Goal: Task Accomplishment & Management: Manage account settings

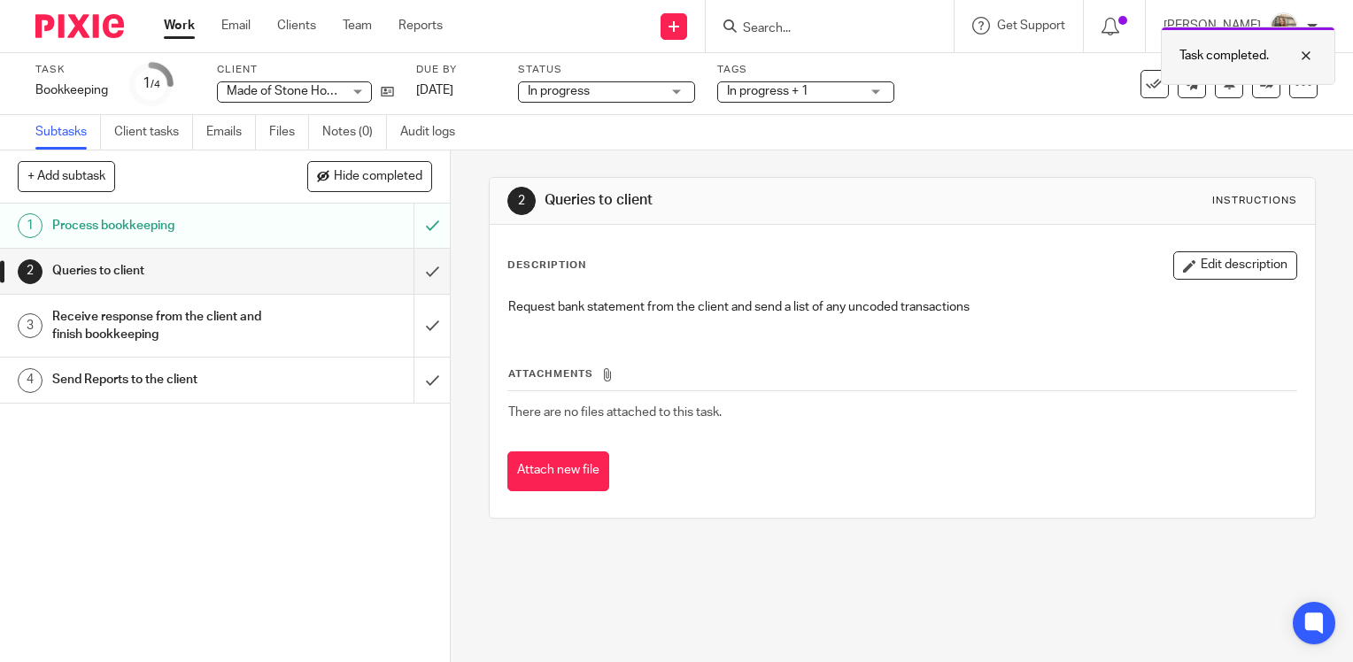
click at [1296, 55] on div at bounding box center [1293, 55] width 48 height 21
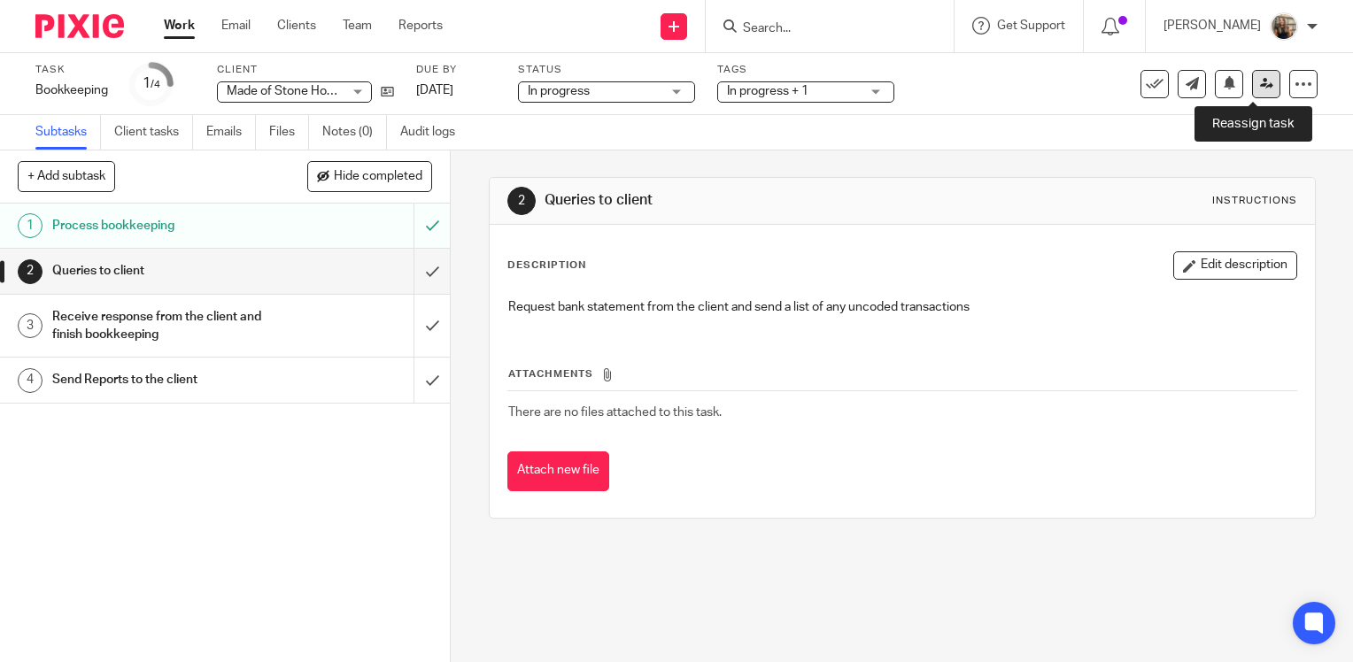
click at [1260, 80] on icon at bounding box center [1266, 83] width 13 height 13
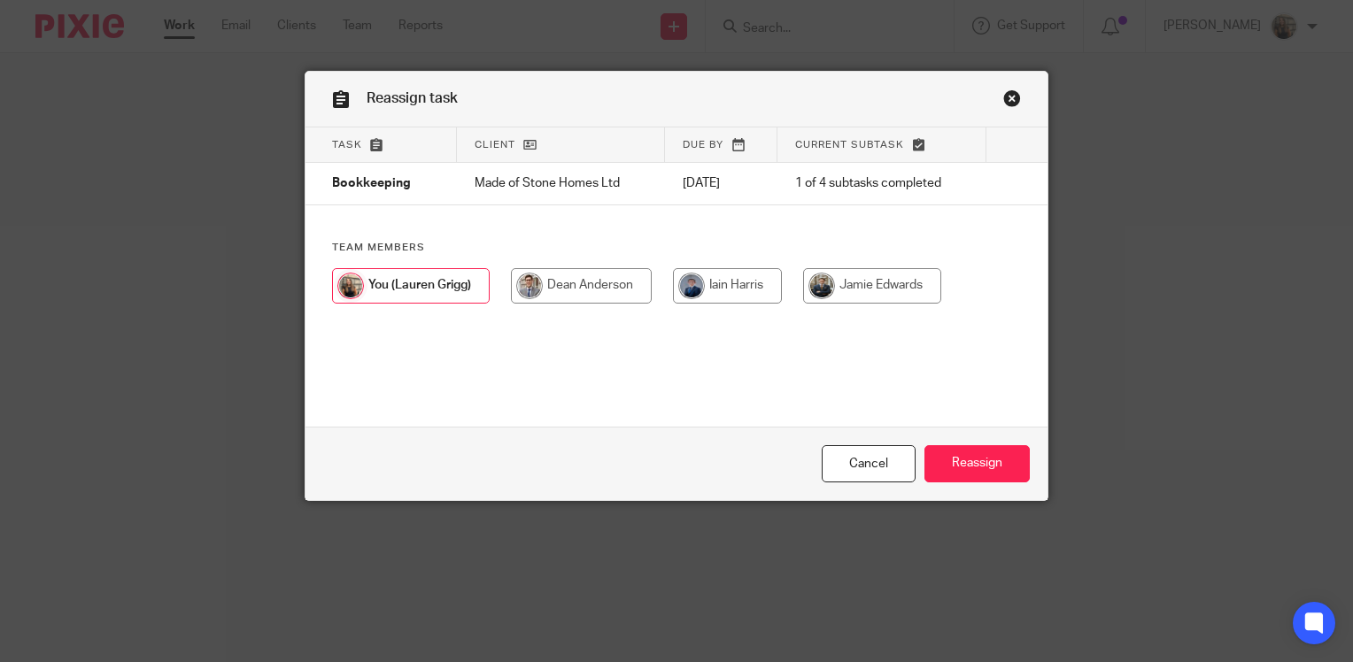
click at [609, 288] on input "radio" at bounding box center [581, 285] width 141 height 35
radio input "true"
click at [964, 460] on input "Reassign" at bounding box center [976, 464] width 105 height 38
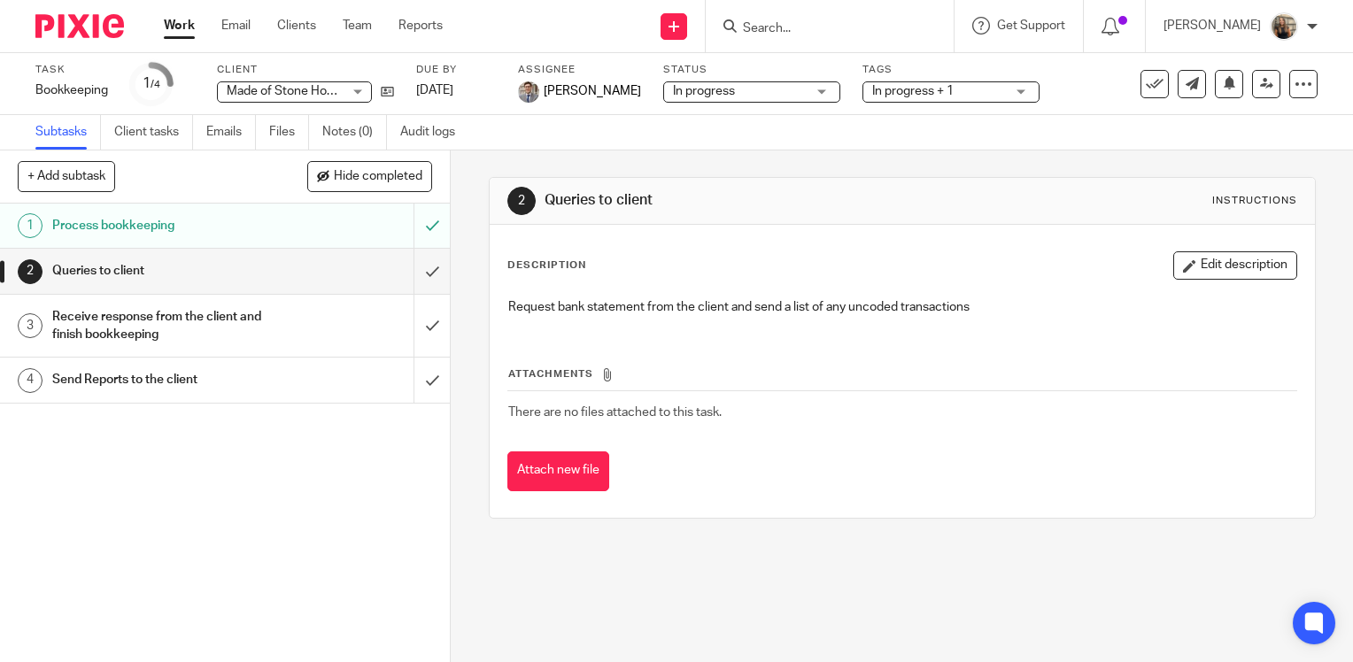
click at [861, 178] on div "2 Queries to client Instructions" at bounding box center [902, 201] width 825 height 47
click at [840, 33] on input "Search" at bounding box center [820, 29] width 159 height 16
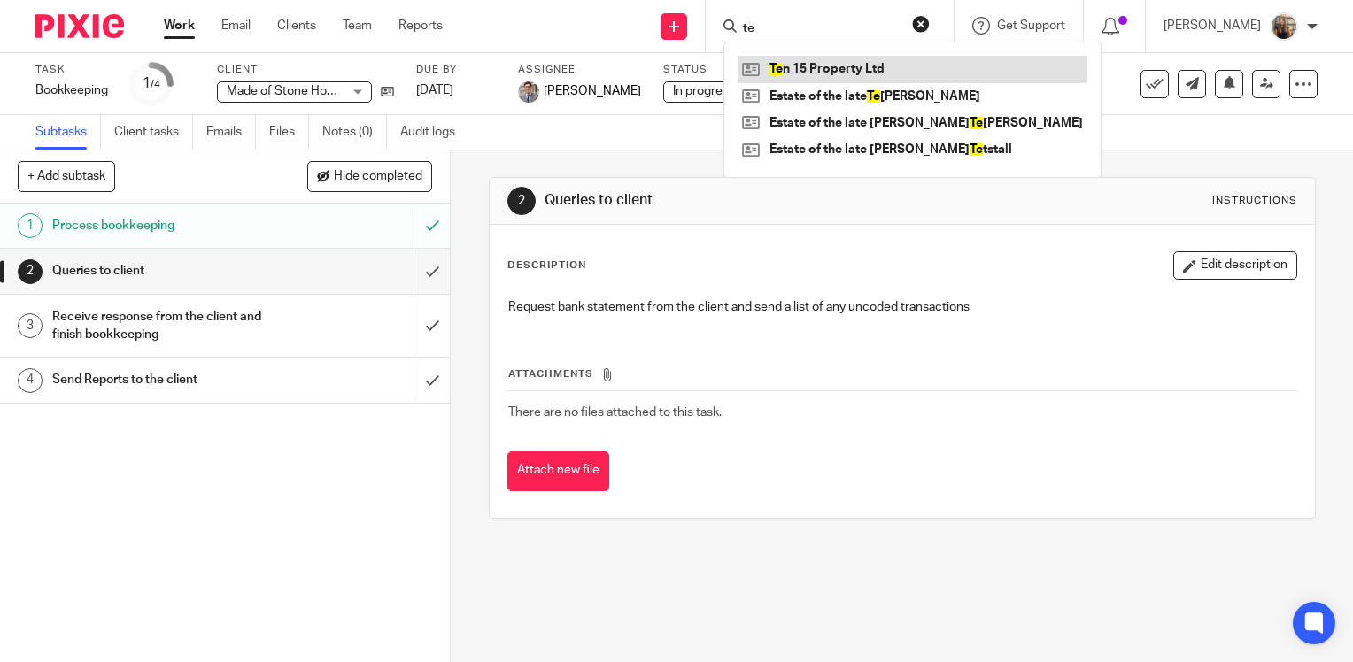
type input "te"
click at [842, 66] on link at bounding box center [913, 69] width 350 height 27
